Goal: Task Accomplishment & Management: Manage account settings

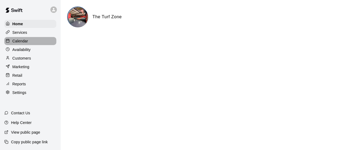
click at [20, 44] on p "Calendar" at bounding box center [20, 40] width 16 height 5
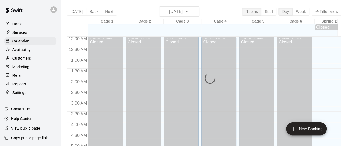
scroll to position [315, 0]
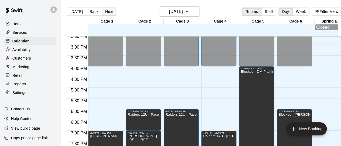
click at [108, 14] on button "Next" at bounding box center [108, 12] width 15 height 8
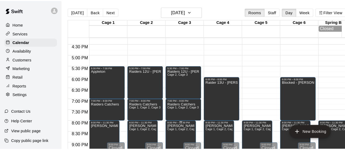
scroll to position [342, 0]
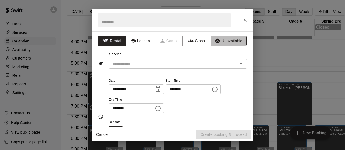
click at [229, 43] on button "Unavailable" at bounding box center [228, 41] width 36 height 10
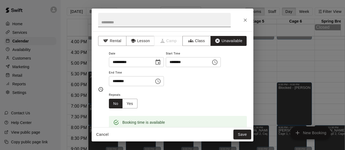
click at [163, 20] on input "text" at bounding box center [164, 20] width 132 height 14
type input "**********"
click at [160, 82] on icon "Choose time, selected time is 6:00 PM" at bounding box center [157, 81] width 5 height 5
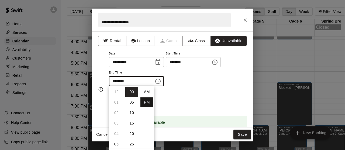
scroll to position [10, 0]
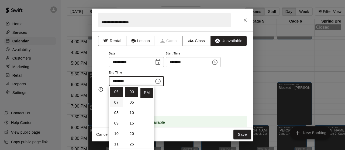
click at [118, 103] on li "07" at bounding box center [116, 103] width 13 height 10
type input "********"
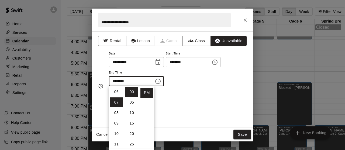
scroll to position [73, 0]
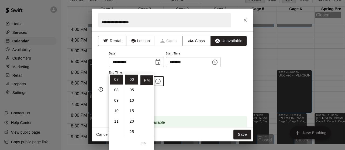
click at [205, 103] on div "Repeats No Yes" at bounding box center [178, 100] width 138 height 17
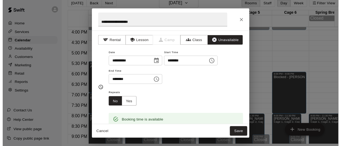
scroll to position [9, 0]
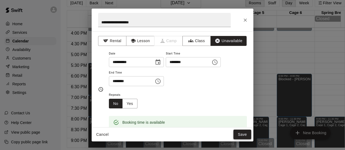
click at [240, 134] on button "Save" at bounding box center [242, 135] width 18 height 10
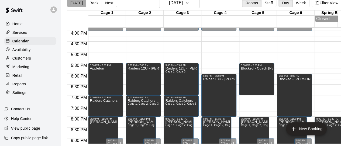
click at [78, 3] on button "[DATE]" at bounding box center [76, 3] width 19 height 8
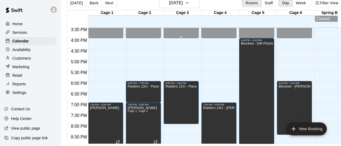
scroll to position [342, 0]
